Goal: Task Accomplishment & Management: Complete application form

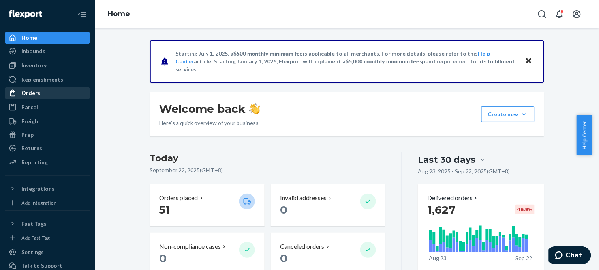
click at [28, 91] on div "Orders" at bounding box center [30, 93] width 19 height 8
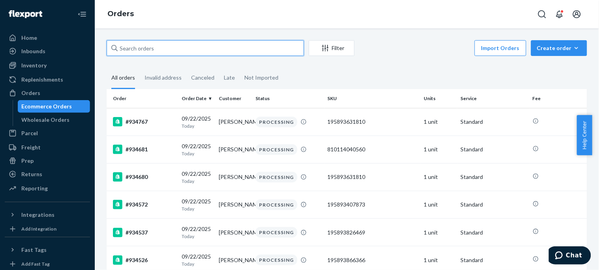
click at [259, 52] on input "text" at bounding box center [205, 48] width 197 height 16
paste input "916458"
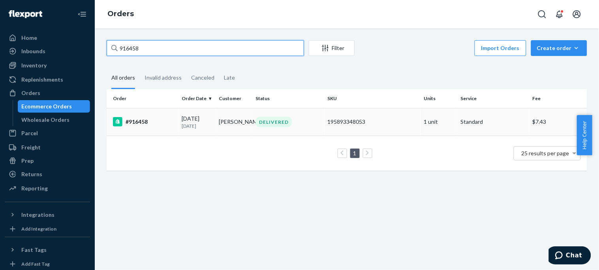
type input "916458"
click at [221, 115] on td "[PERSON_NAME]" at bounding box center [233, 122] width 37 height 28
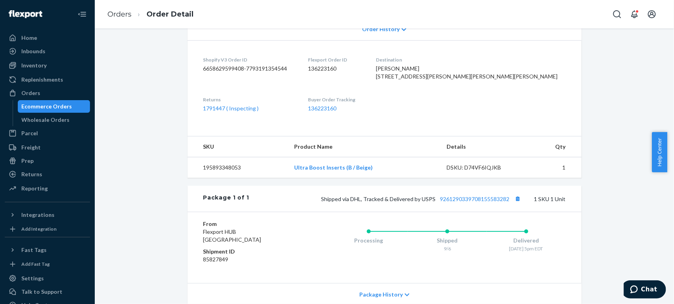
scroll to position [249, 0]
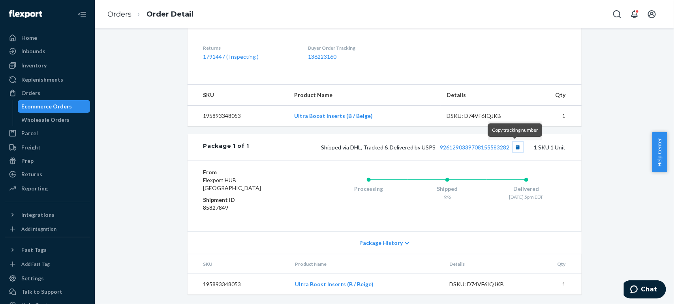
click at [513, 148] on button "Copy tracking number" at bounding box center [518, 147] width 10 height 10
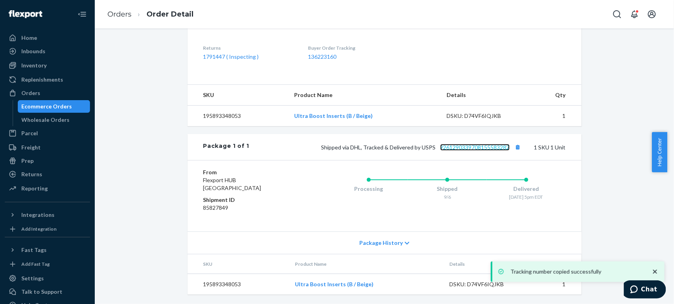
click at [490, 149] on link "9261290339708155583282" at bounding box center [474, 147] width 69 height 7
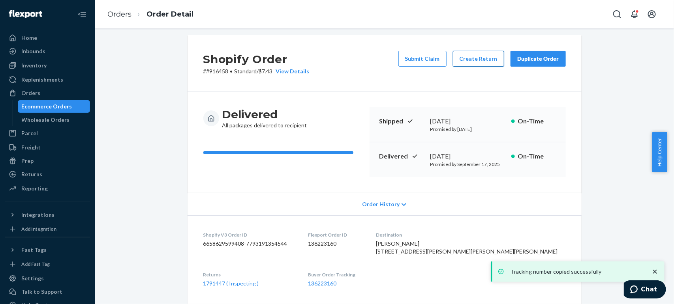
scroll to position [0, 0]
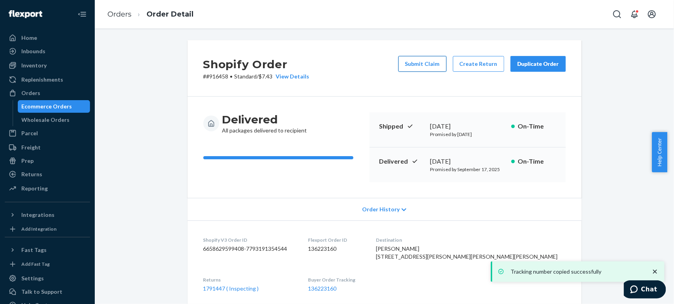
click at [427, 65] on button "Submit Claim" at bounding box center [422, 64] width 48 height 16
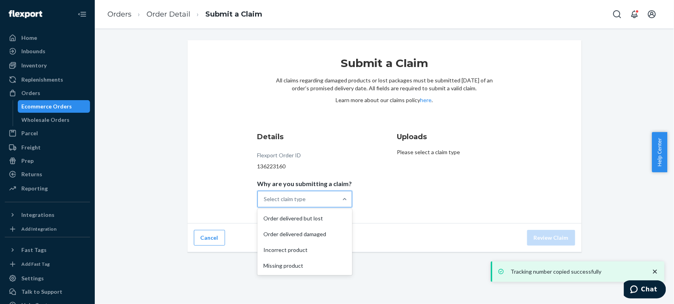
click at [322, 196] on div "Select claim type" at bounding box center [298, 199] width 80 height 16
click at [265, 196] on input "Why are you submitting a claim? option Order delivered but lost focused, 1 of 4…" at bounding box center [264, 199] width 1 height 8
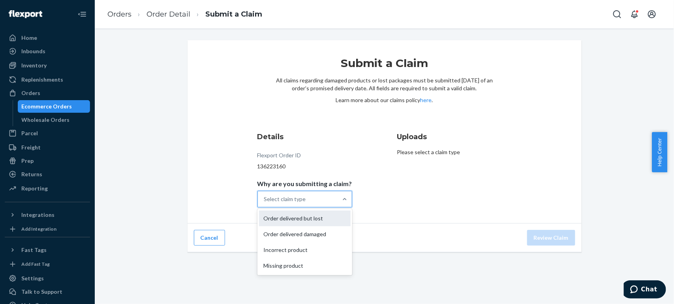
click at [298, 222] on div "Order delivered but lost" at bounding box center [305, 219] width 92 height 16
click at [265, 203] on input "Why are you submitting a claim? option Order delivered but lost focused, 1 of 4…" at bounding box center [264, 199] width 1 height 8
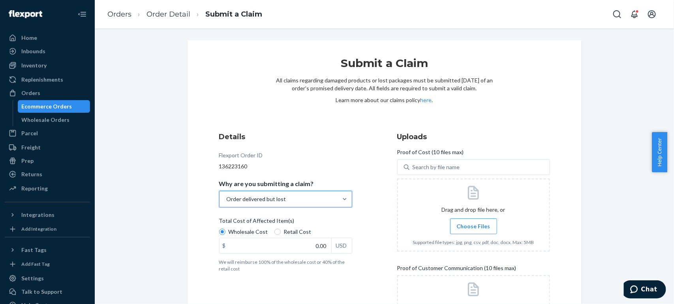
click at [290, 236] on span "Retail Cost" at bounding box center [298, 232] width 28 height 8
click at [281, 235] on input "Retail Cost" at bounding box center [277, 232] width 6 height 6
radio input "true"
radio input "false"
click at [470, 224] on span "Choose Files" at bounding box center [473, 227] width 34 height 8
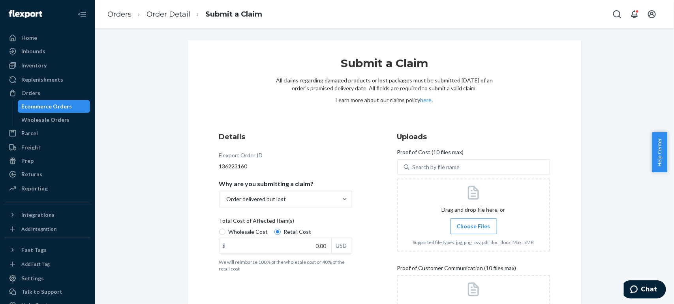
click at [473, 224] on input "Choose Files" at bounding box center [473, 226] width 0 height 9
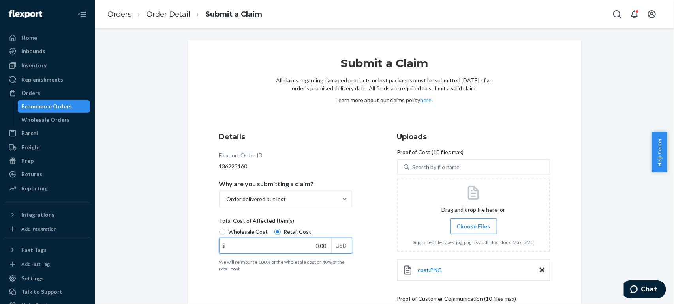
click at [310, 245] on input "0.00" at bounding box center [275, 245] width 112 height 15
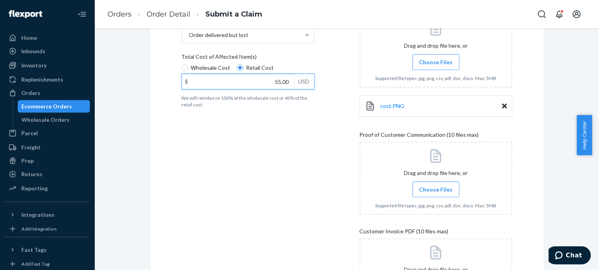
scroll to position [266, 0]
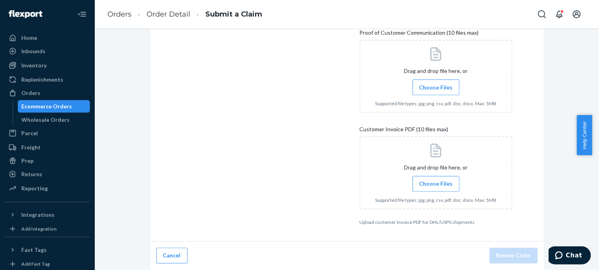
type input "55.00"
click at [430, 90] on span "Choose Files" at bounding box center [436, 88] width 34 height 8
click at [436, 90] on input "Choose Files" at bounding box center [436, 87] width 0 height 9
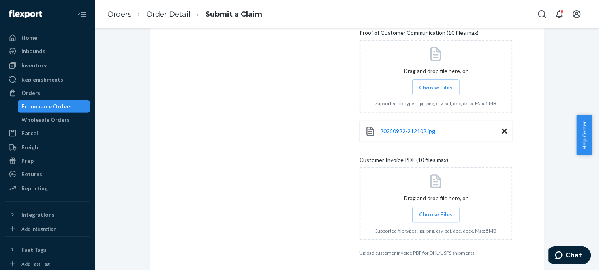
click at [502, 130] on icon at bounding box center [504, 131] width 5 height 5
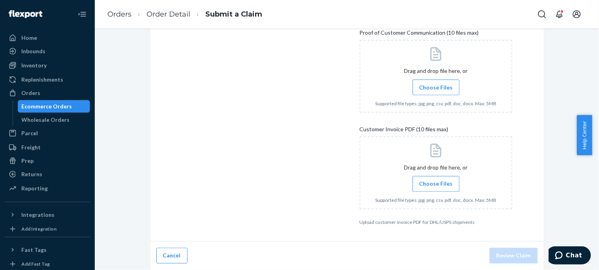
click at [425, 87] on span "Choose Files" at bounding box center [436, 88] width 34 height 8
click at [436, 87] on input "Choose Files" at bounding box center [436, 87] width 0 height 9
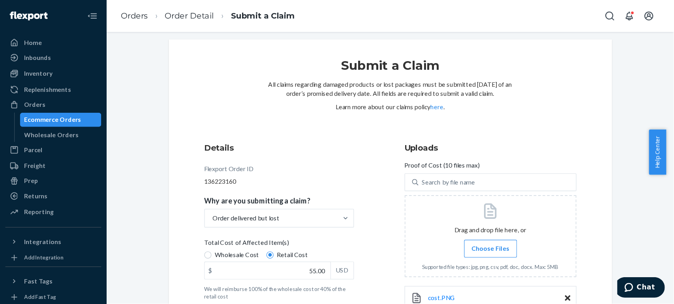
scroll to position [297, 0]
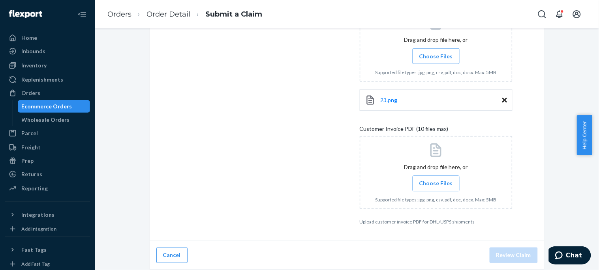
click at [434, 183] on span "Choose Files" at bounding box center [436, 184] width 34 height 8
click at [436, 183] on input "Choose Files" at bounding box center [436, 184] width 0 height 9
click at [450, 186] on label "Choose Files" at bounding box center [435, 184] width 47 height 16
click at [436, 186] on input "Choose Files" at bounding box center [436, 184] width 0 height 9
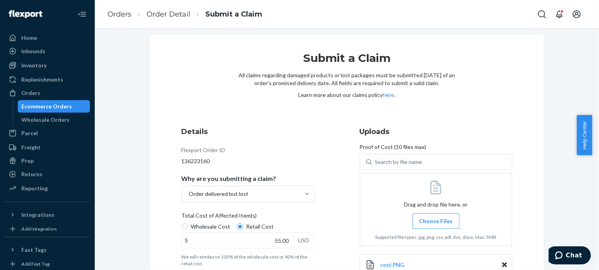
scroll to position [122, 0]
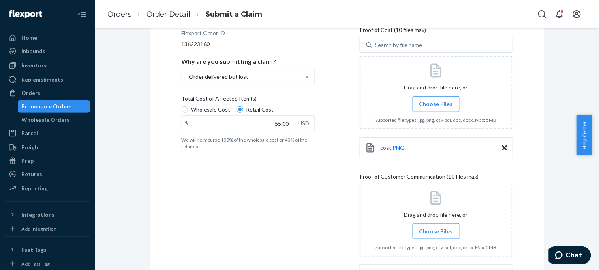
drag, startPoint x: 598, startPoint y: 158, endPoint x: 564, endPoint y: 214, distance: 65.8
click at [592, 210] on body "Home Inbounds Shipping Plans Problems Inventory Products Replenishments Orders …" at bounding box center [299, 135] width 599 height 270
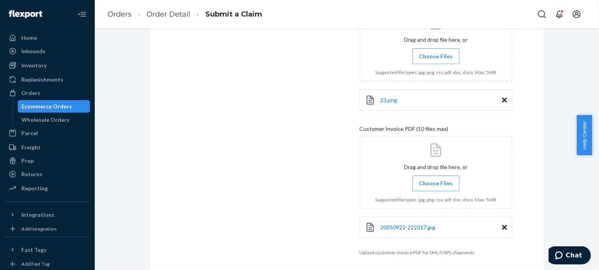
click at [520, 169] on div "Submit a Claim All claims regarding damaged products or lost packages must be s…" at bounding box center [347, 7] width 394 height 529
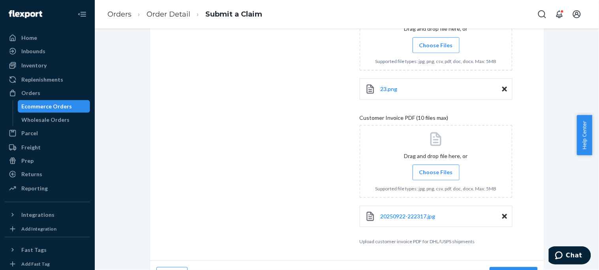
scroll to position [328, 0]
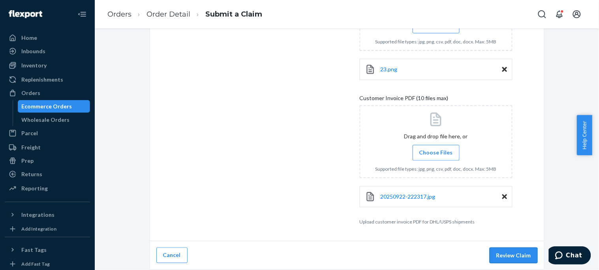
click at [496, 250] on button "Review Claim" at bounding box center [513, 256] width 48 height 16
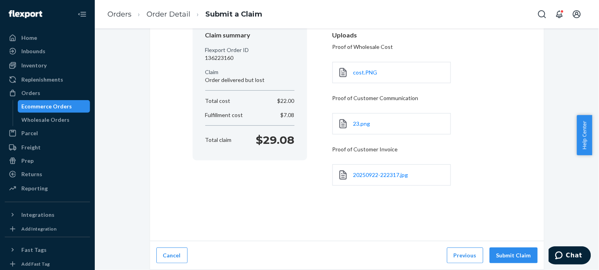
scroll to position [77, 0]
click at [511, 255] on button "Submit Claim" at bounding box center [513, 256] width 48 height 16
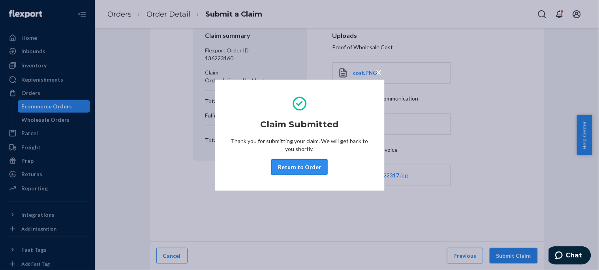
click at [313, 159] on button "Return to Order" at bounding box center [299, 167] width 56 height 16
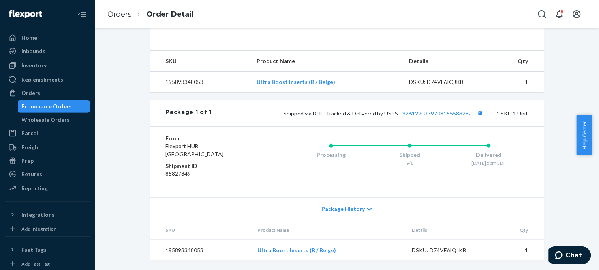
scroll to position [283, 0]
click at [30, 92] on div "Orders" at bounding box center [30, 93] width 19 height 8
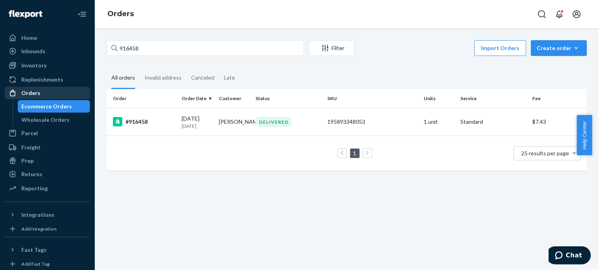
click at [69, 93] on div "Orders" at bounding box center [48, 93] width 84 height 11
click at [55, 92] on div "Orders" at bounding box center [48, 93] width 84 height 11
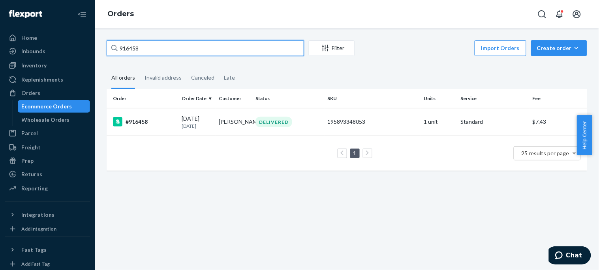
click at [172, 43] on input "916458" at bounding box center [205, 48] width 197 height 16
paste input "925182"
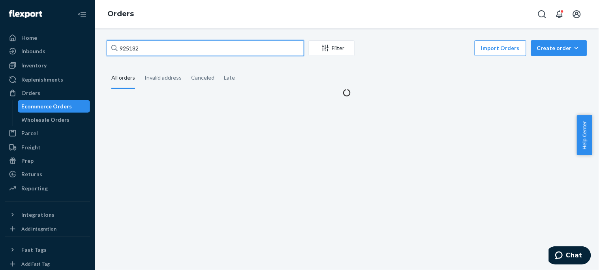
type input "925182"
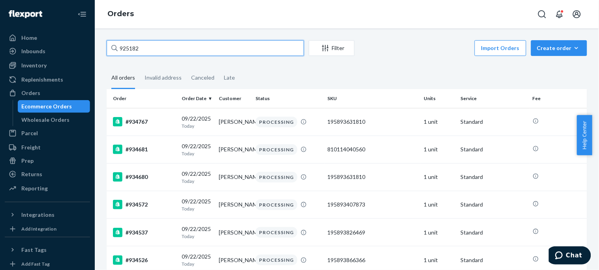
click at [164, 49] on input "925182" at bounding box center [205, 48] width 197 height 16
paste input "[PERSON_NAME]"
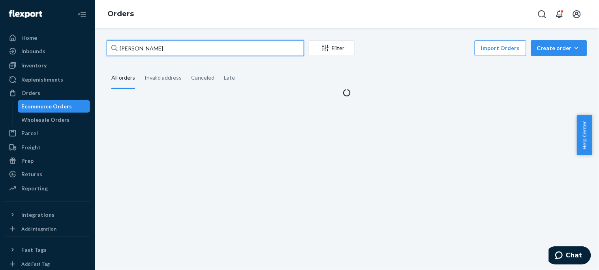
type input "[PERSON_NAME]"
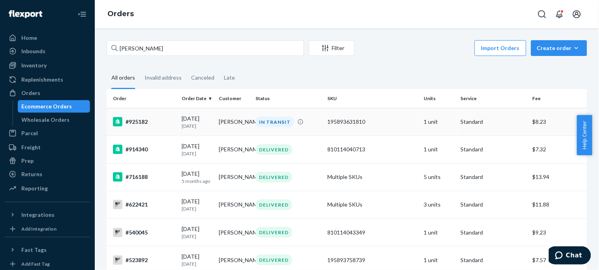
click at [143, 127] on td "#925182" at bounding box center [143, 122] width 72 height 28
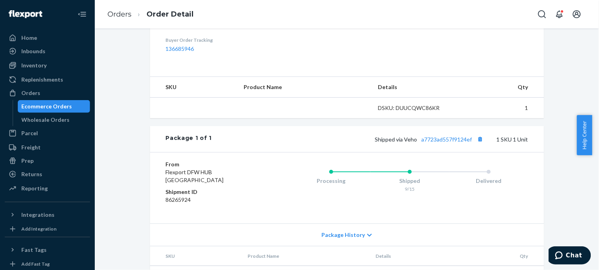
scroll to position [282, 0]
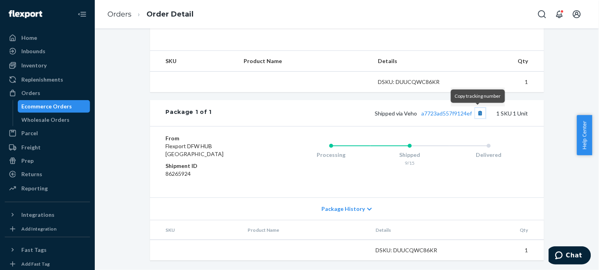
drag, startPoint x: 479, startPoint y: 111, endPoint x: 438, endPoint y: 114, distance: 40.3
click at [478, 111] on button "Copy tracking number" at bounding box center [480, 113] width 10 height 10
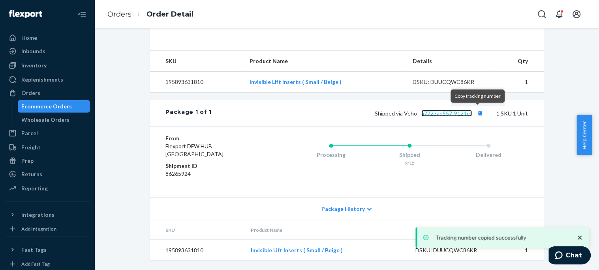
click at [435, 114] on link "a7723ad557f9124ef" at bounding box center [446, 113] width 51 height 7
click at [475, 113] on button "Copy tracking number" at bounding box center [480, 113] width 10 height 10
